Goal: Communication & Community: Ask a question

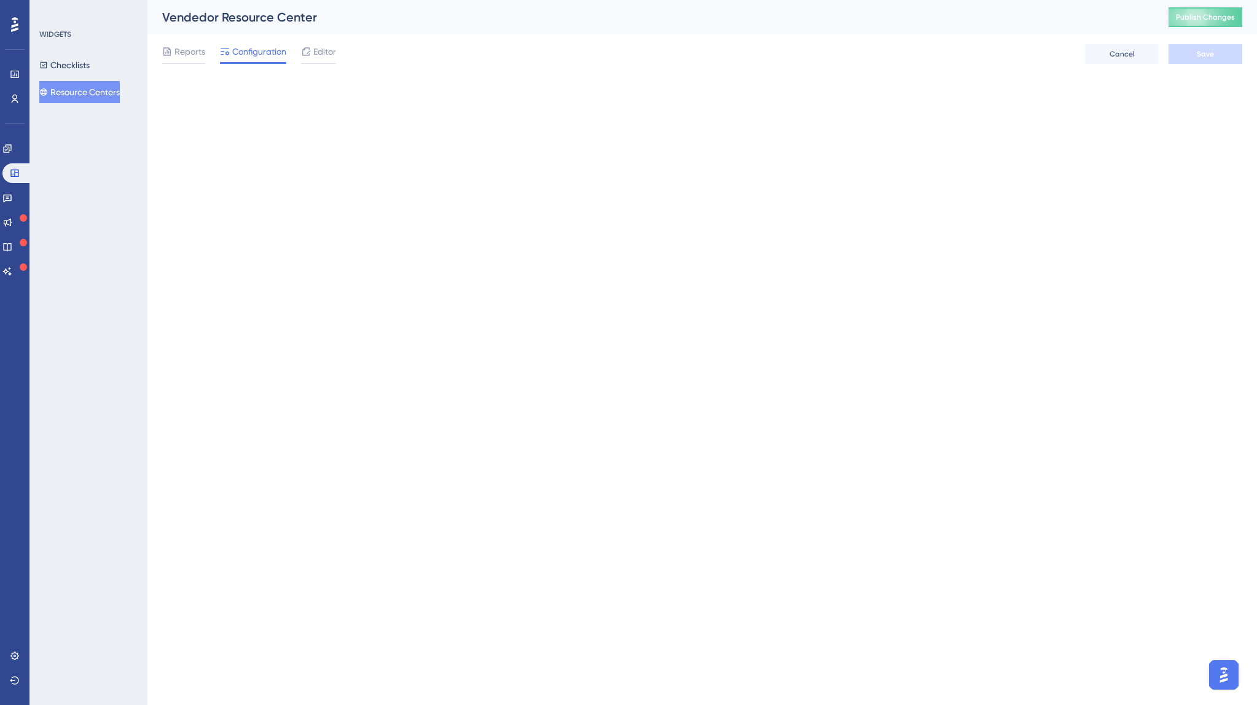
click at [1208, 24] on button "Publish Changes" at bounding box center [1206, 17] width 74 height 20
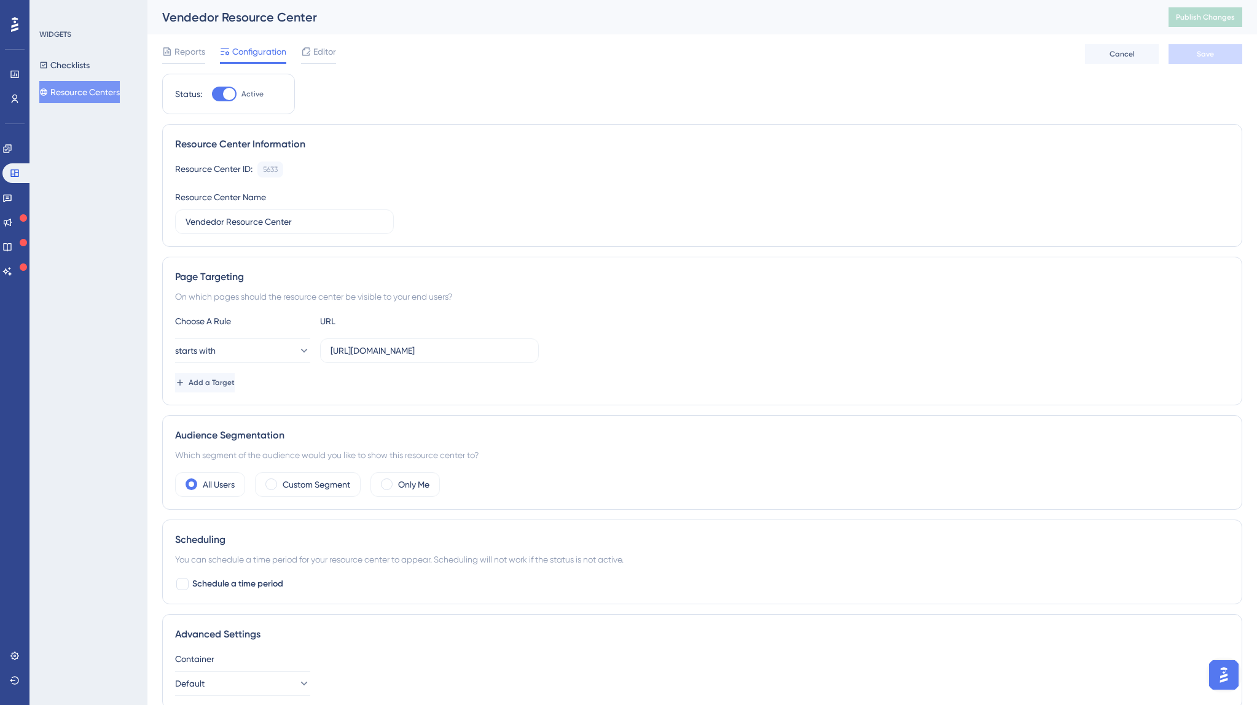
click at [1222, 677] on img "Open AI Assistant Launcher" at bounding box center [1224, 675] width 22 height 22
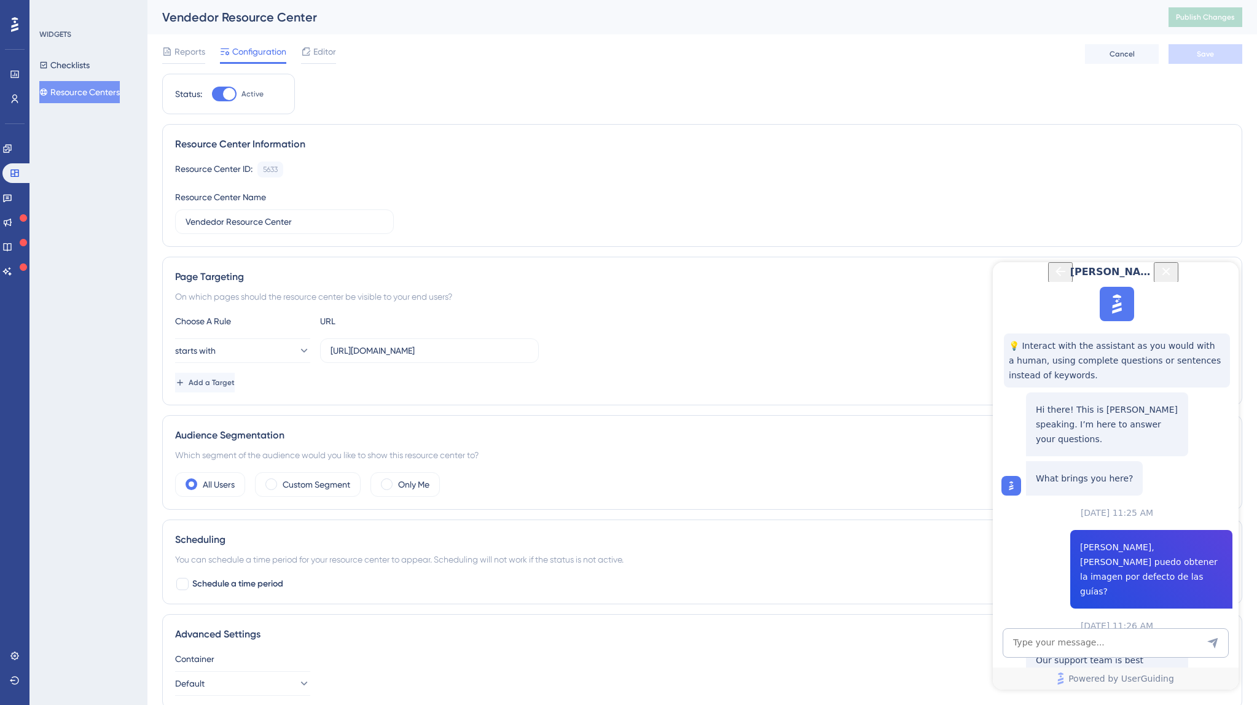
scroll to position [109, 0]
click at [1081, 694] on span "Talk to a person" at bounding box center [1107, 701] width 68 height 15
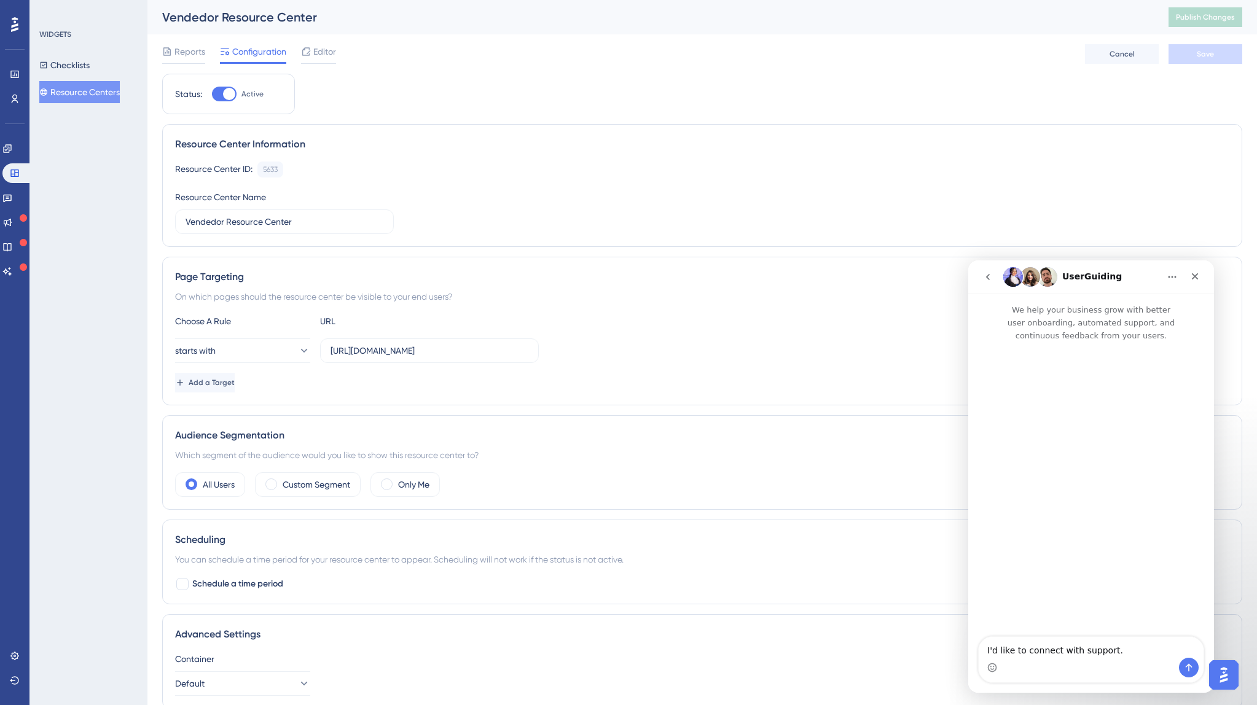
scroll to position [0, 0]
click at [1186, 667] on icon "Send a message…" at bounding box center [1189, 668] width 10 height 10
click at [990, 275] on icon "go back" at bounding box center [988, 277] width 10 height 10
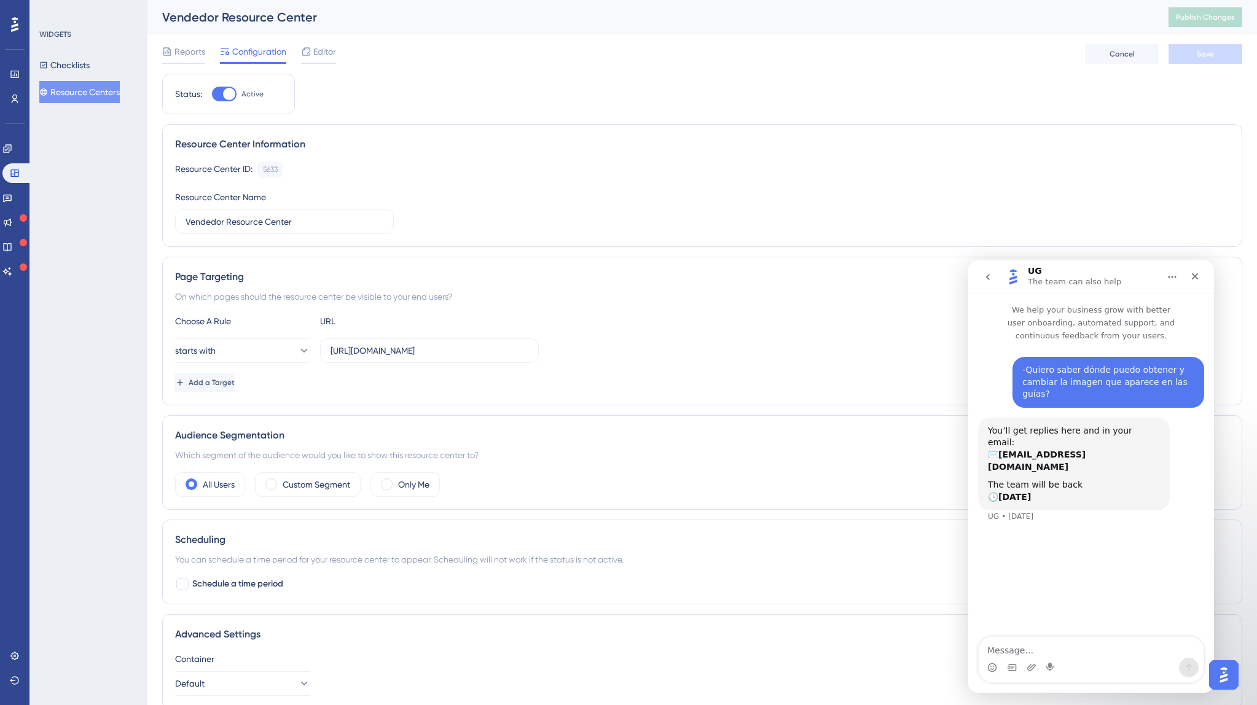
click at [981, 268] on button "go back" at bounding box center [987, 276] width 23 height 23
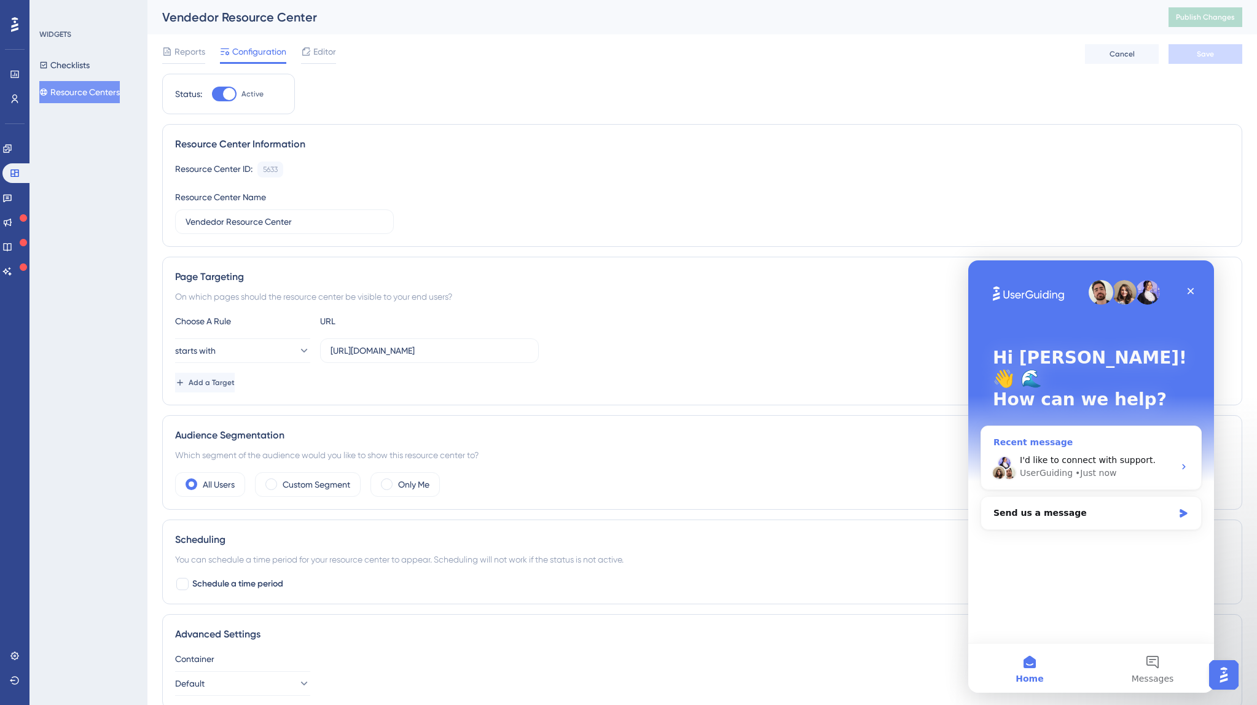
click at [1085, 467] on div "• Just now" at bounding box center [1095, 473] width 41 height 13
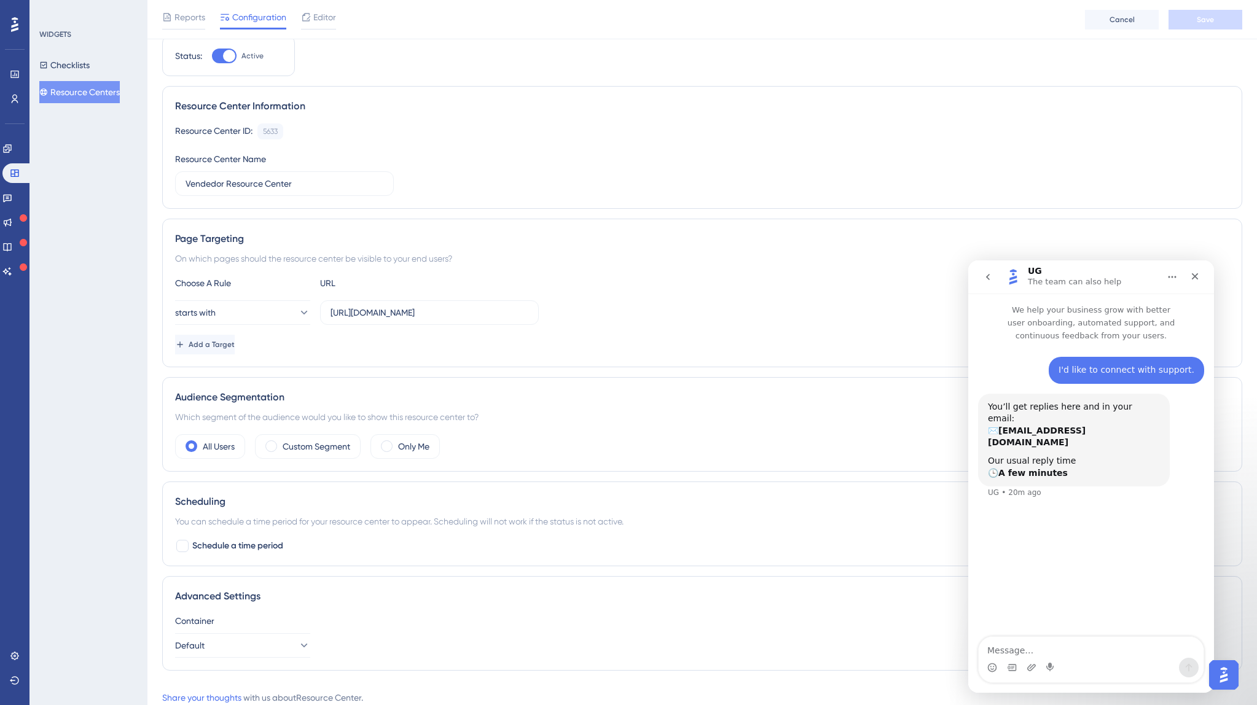
scroll to position [40, 0]
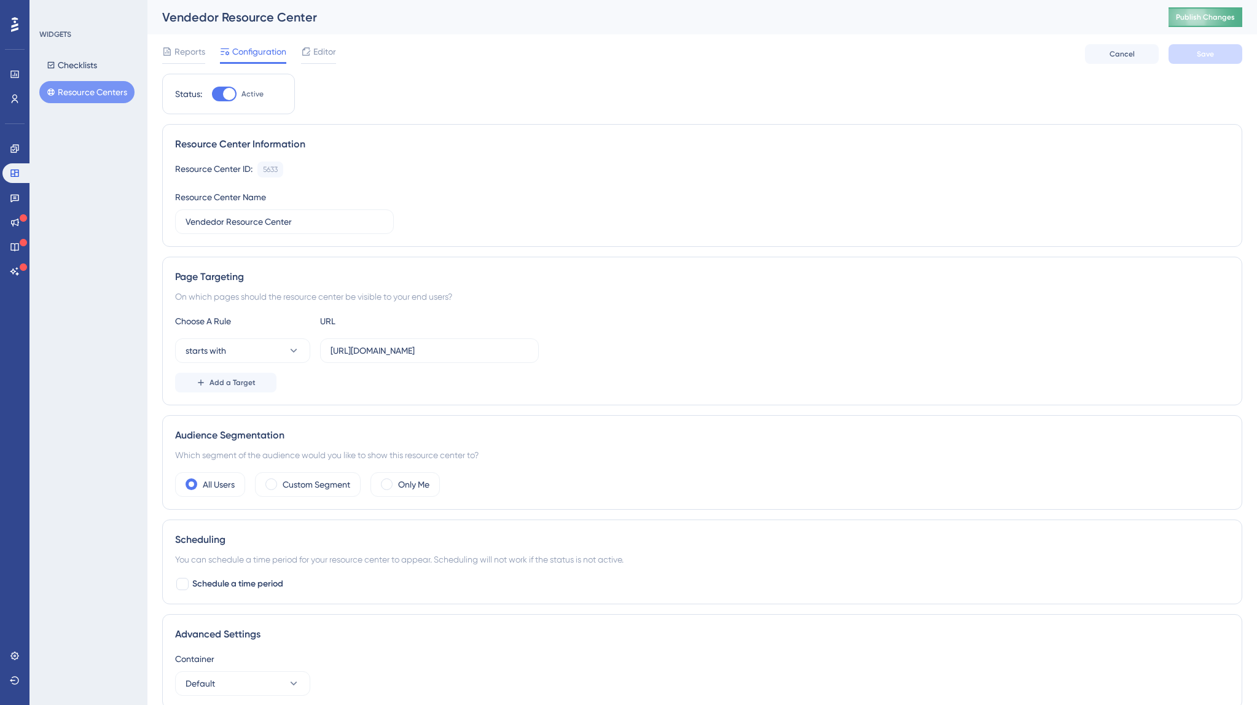
click at [1187, 15] on span "Publish Changes" at bounding box center [1205, 17] width 59 height 10
